Goal: Information Seeking & Learning: Learn about a topic

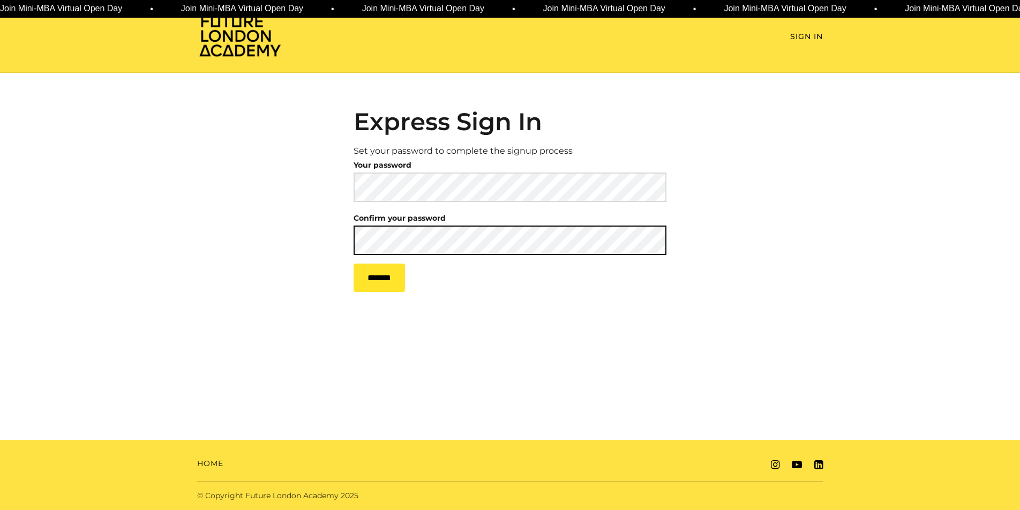
click at [354, 264] on input "*******" at bounding box center [379, 278] width 51 height 28
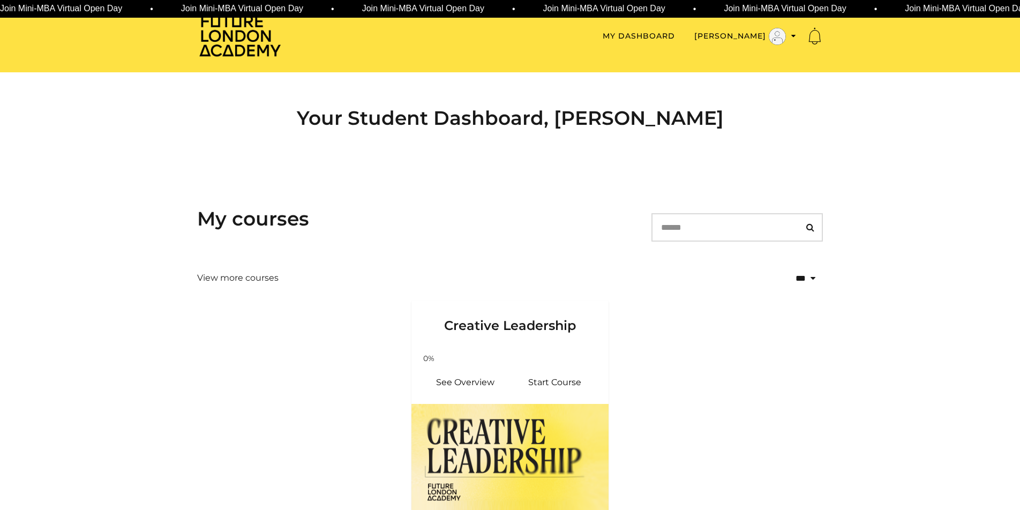
scroll to position [109, 0]
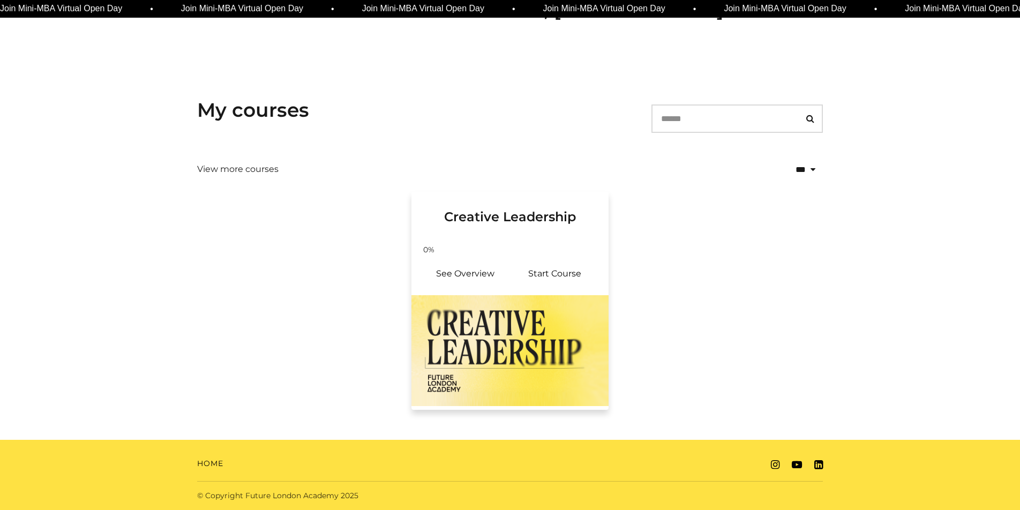
click at [490, 331] on img at bounding box center [509, 350] width 197 height 111
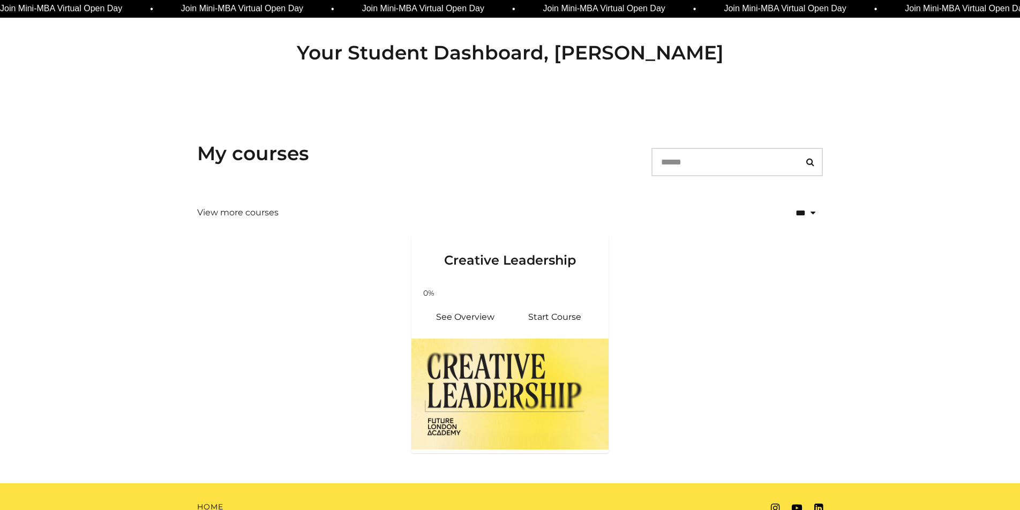
scroll to position [109, 0]
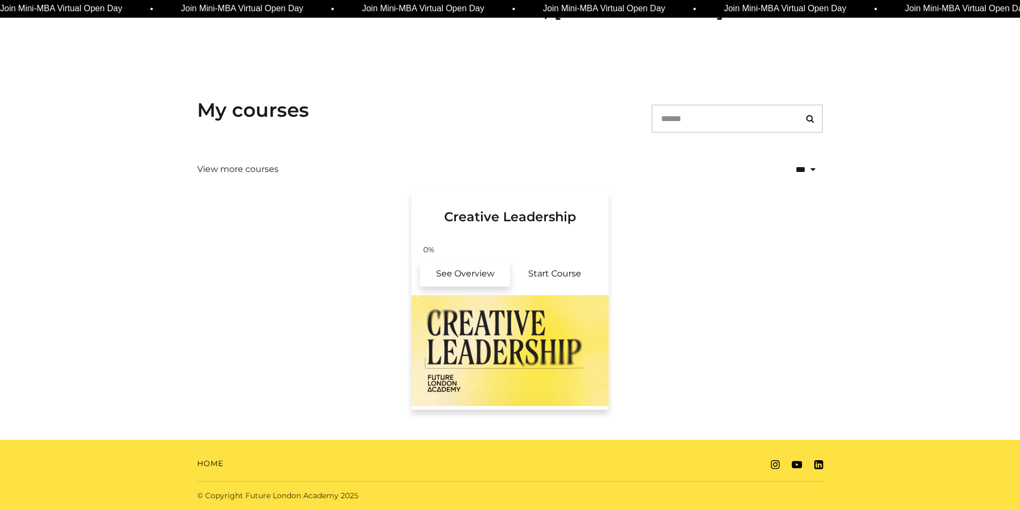
click at [460, 269] on link "See Overview" at bounding box center [465, 274] width 90 height 26
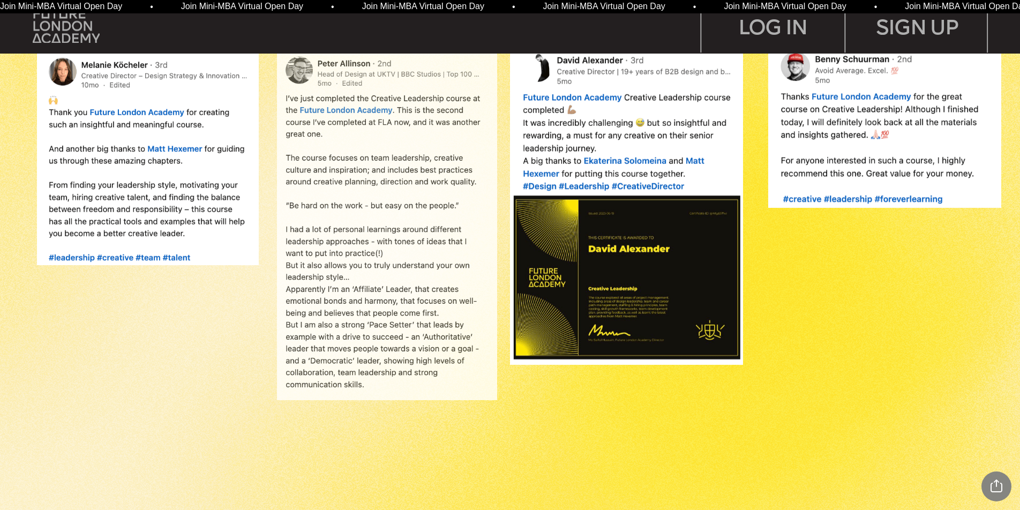
scroll to position [1234, 0]
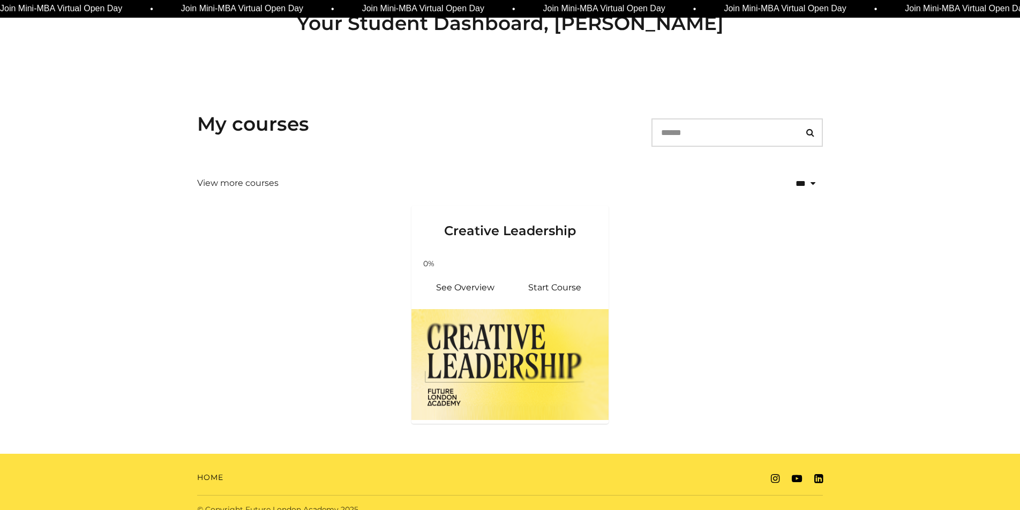
scroll to position [95, 0]
